Goal: Navigation & Orientation: Find specific page/section

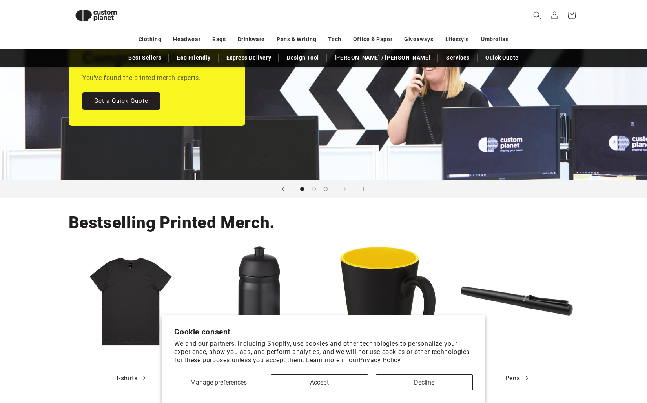
scroll to position [125, 0]
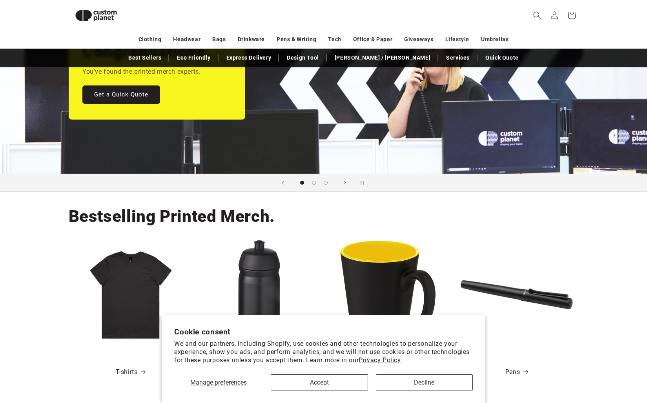
click at [355, 385] on button "Accept" at bounding box center [319, 383] width 97 height 16
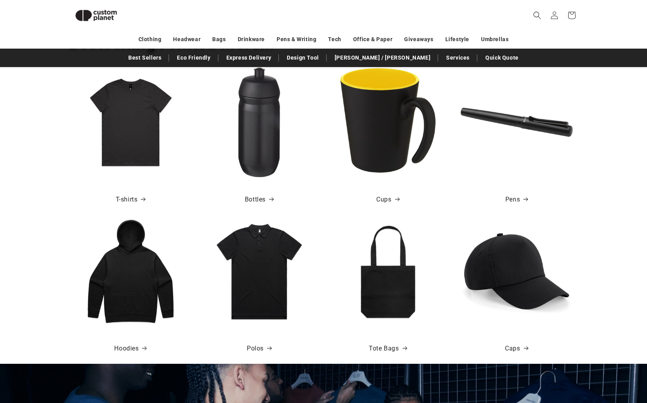
scroll to position [295, 0]
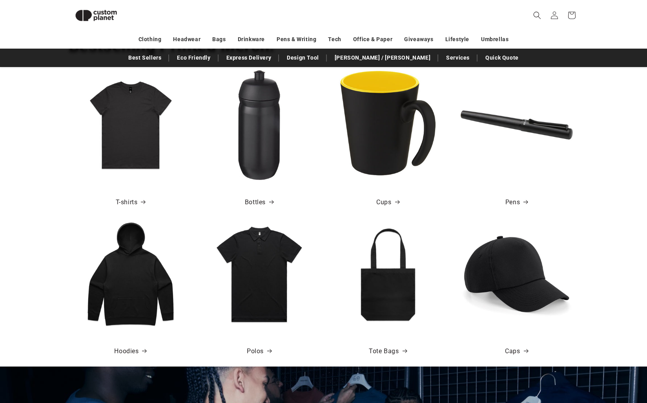
click at [252, 288] on img at bounding box center [259, 274] width 112 height 112
click at [272, 319] on img at bounding box center [259, 274] width 112 height 112
click at [262, 350] on link "Polos" at bounding box center [259, 351] width 25 height 11
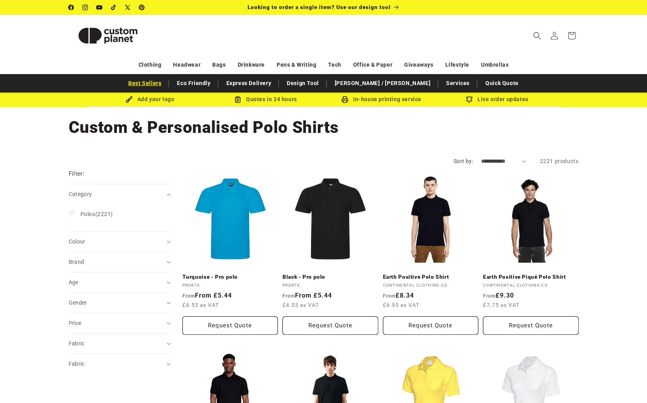
click at [165, 85] on link "Best Sellers" at bounding box center [144, 84] width 41 height 14
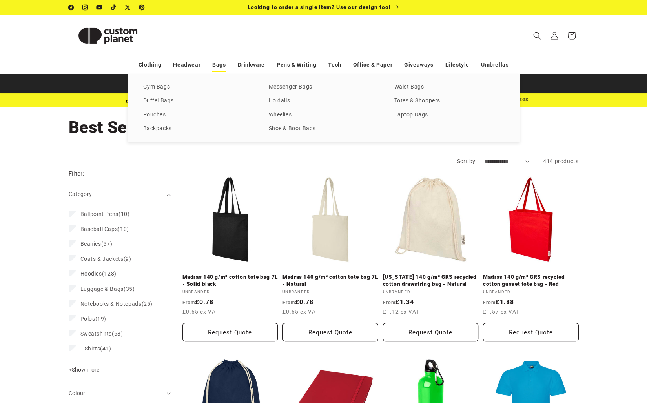
click at [220, 63] on link "Bags" at bounding box center [218, 65] width 13 height 14
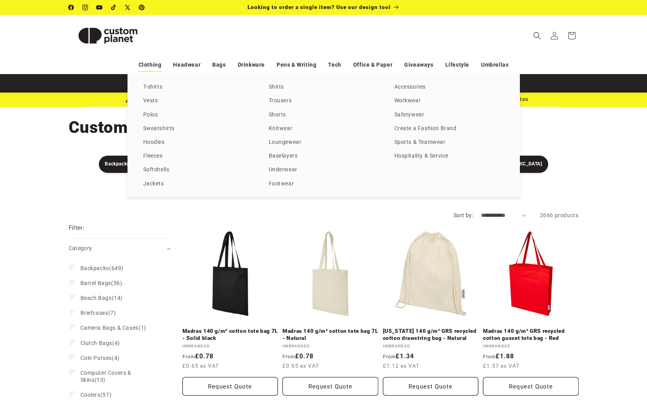
click at [149, 66] on link "Clothing" at bounding box center [150, 65] width 23 height 14
